Goal: Find specific fact: Find specific fact

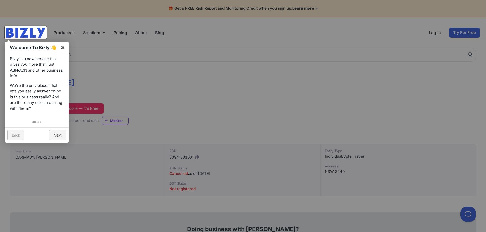
click at [61, 46] on link "×" at bounding box center [62, 47] width 11 height 11
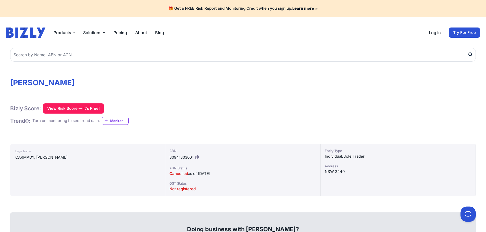
scroll to position [26, 0]
drag, startPoint x: 195, startPoint y: 157, endPoint x: 165, endPoint y: 157, distance: 30.1
click at [165, 157] on div "Legal Name [PERSON_NAME] ABN 80941803061 ABN Status Cancelled as of [DATE] GST …" at bounding box center [243, 170] width 466 height 52
click at [178, 157] on span "80941803061" at bounding box center [181, 157] width 24 height 5
drag, startPoint x: 194, startPoint y: 157, endPoint x: 170, endPoint y: 158, distance: 23.8
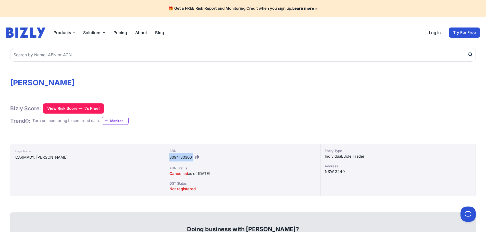
click at [170, 158] on div "ABN 80941803061" at bounding box center [242, 154] width 147 height 13
copy span "80941803061"
